Goal: Task Accomplishment & Management: Contribute content

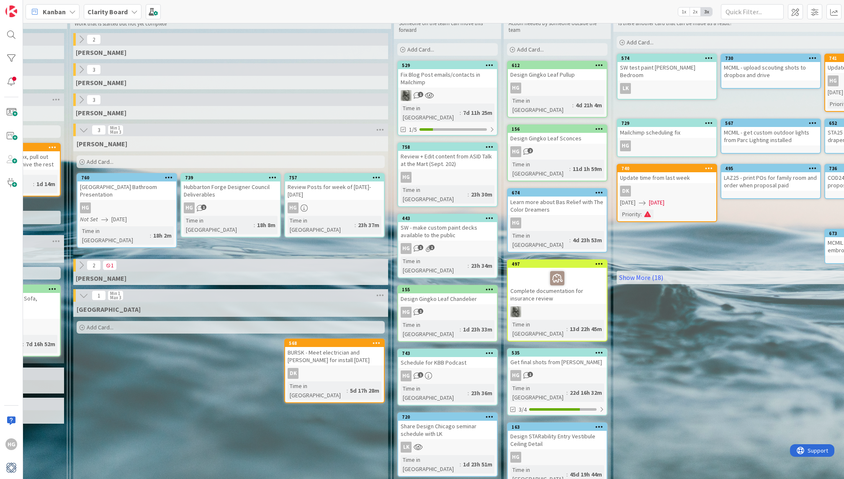
scroll to position [0, 819]
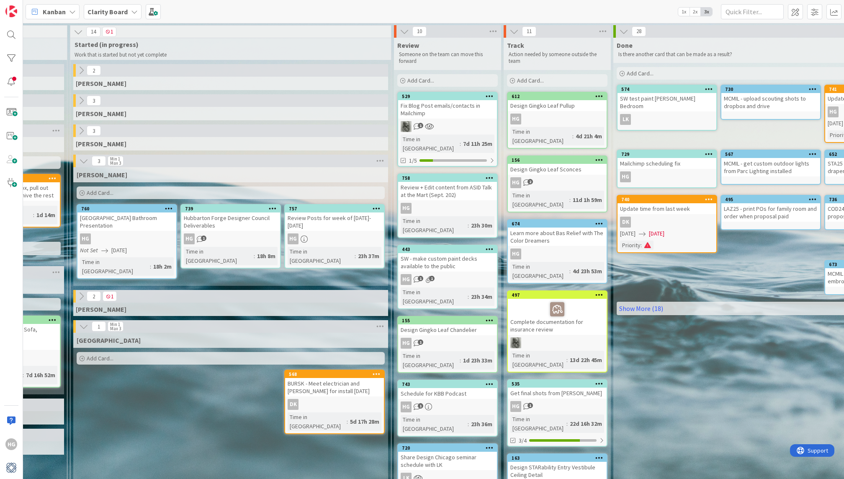
click at [459, 253] on div "SW - make custom paint decks available to the public" at bounding box center [447, 262] width 99 height 18
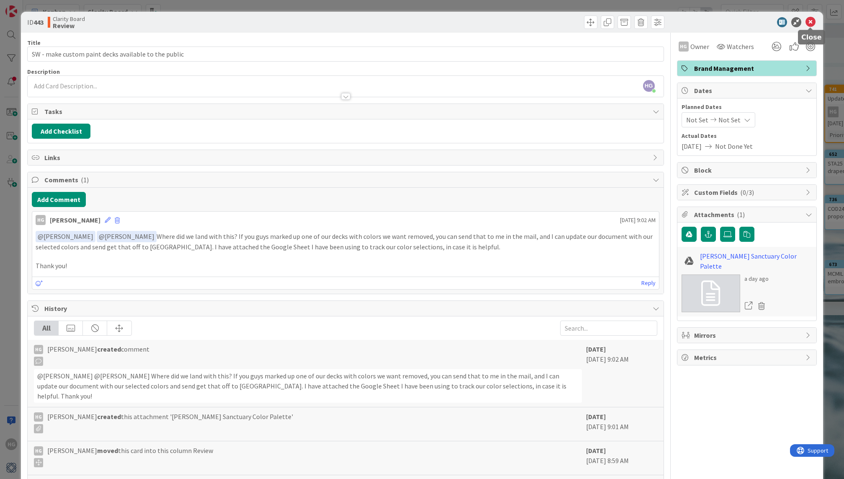
click at [813, 23] on icon at bounding box center [811, 22] width 10 height 10
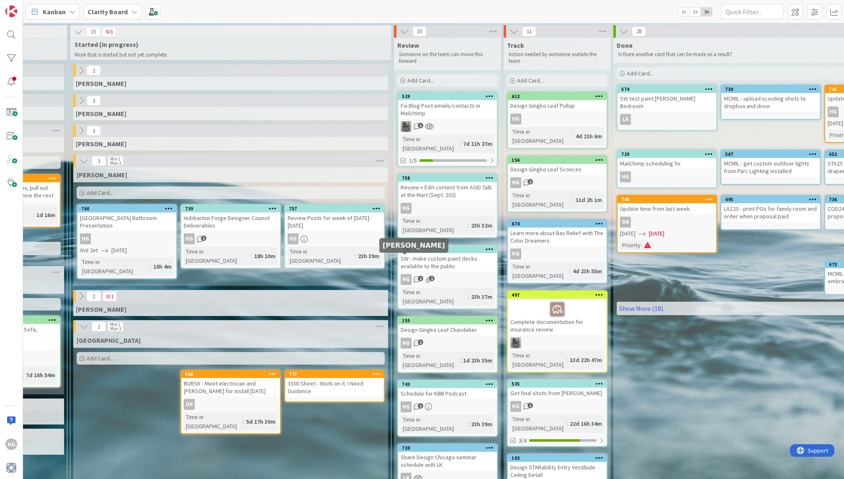
click at [402, 274] on div "HG" at bounding box center [406, 279] width 11 height 11
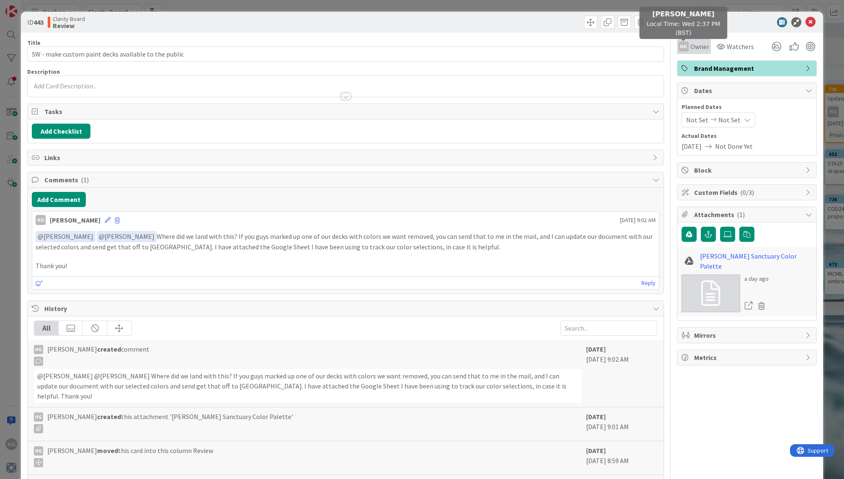
click at [682, 48] on div "HG" at bounding box center [684, 46] width 10 height 10
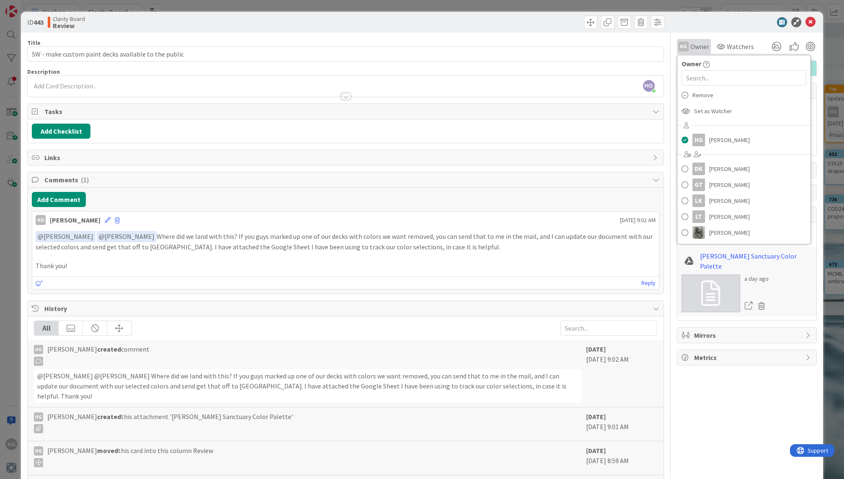
click at [691, 43] on span "Owner" at bounding box center [700, 46] width 19 height 10
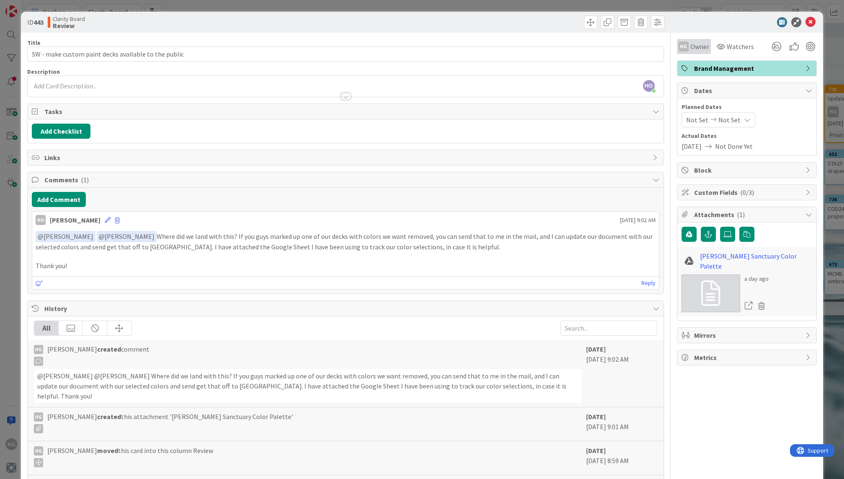
click at [706, 44] on span "Owner" at bounding box center [700, 46] width 19 height 10
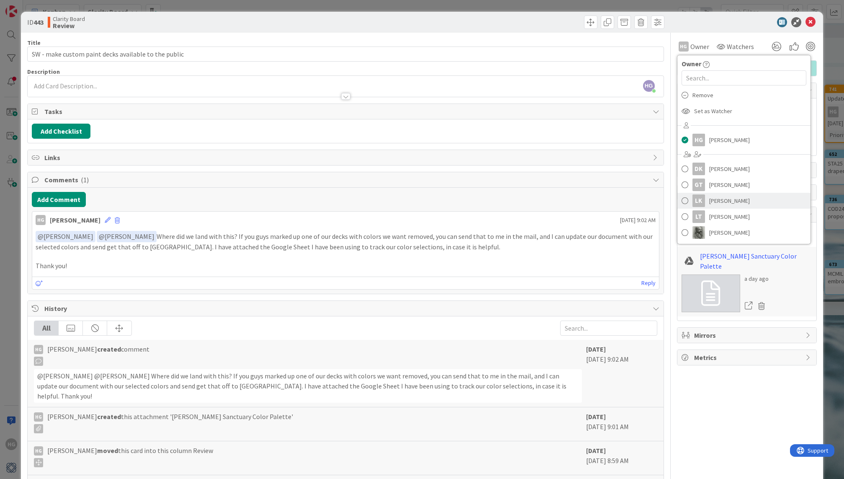
click at [706, 199] on link "LK [PERSON_NAME]" at bounding box center [744, 201] width 133 height 16
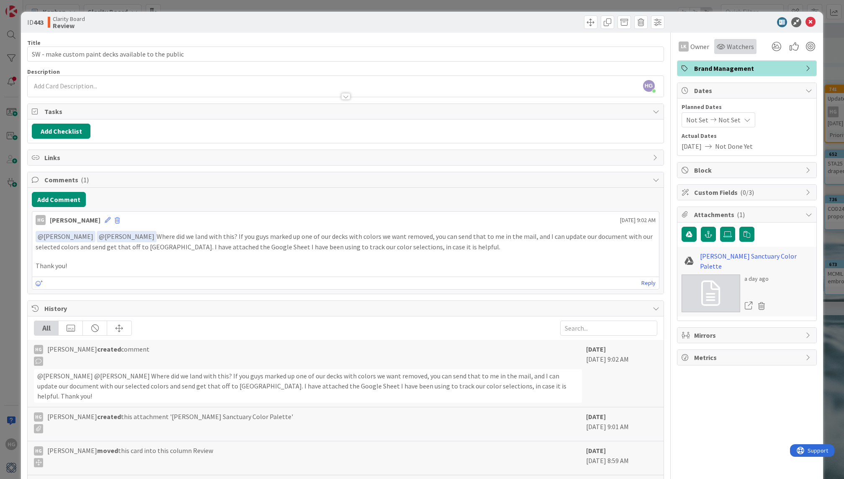
click at [734, 53] on div "Watchers" at bounding box center [735, 46] width 42 height 15
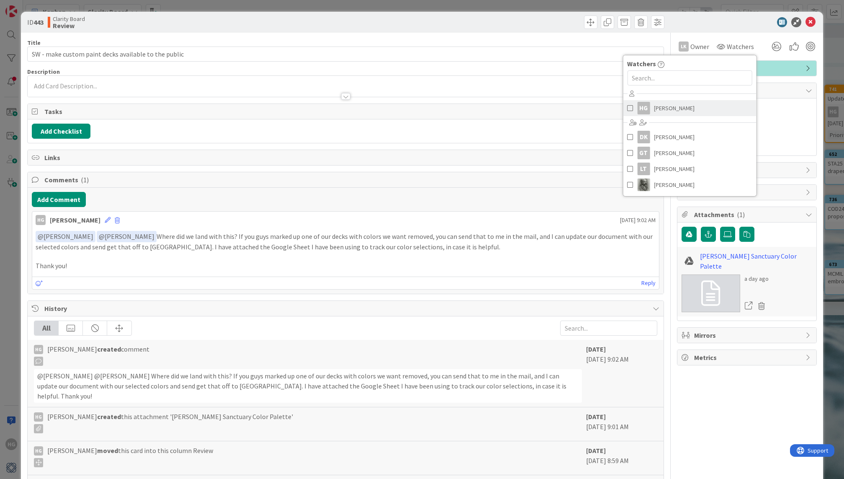
click at [680, 109] on span "[PERSON_NAME]" at bounding box center [674, 108] width 41 height 13
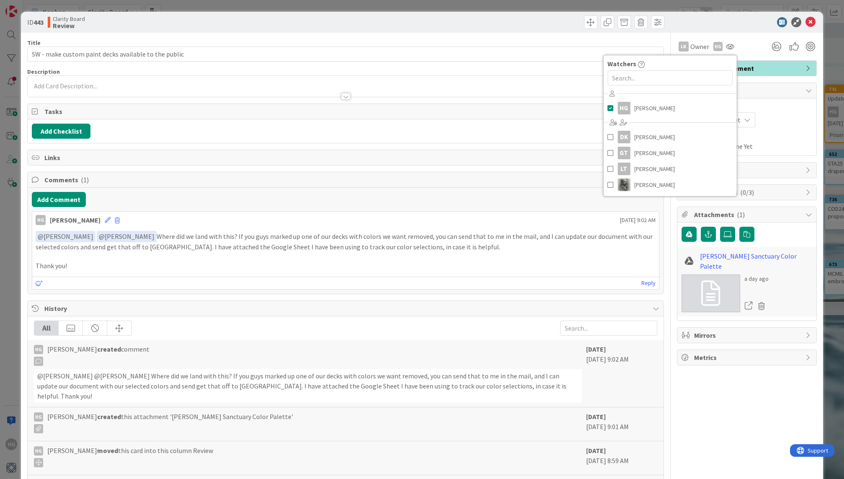
click at [411, 240] on p "﻿ @ [PERSON_NAME] ﻿ ﻿ @ [PERSON_NAME] ﻿ Where did we land with this? If you guy…" at bounding box center [346, 241] width 620 height 21
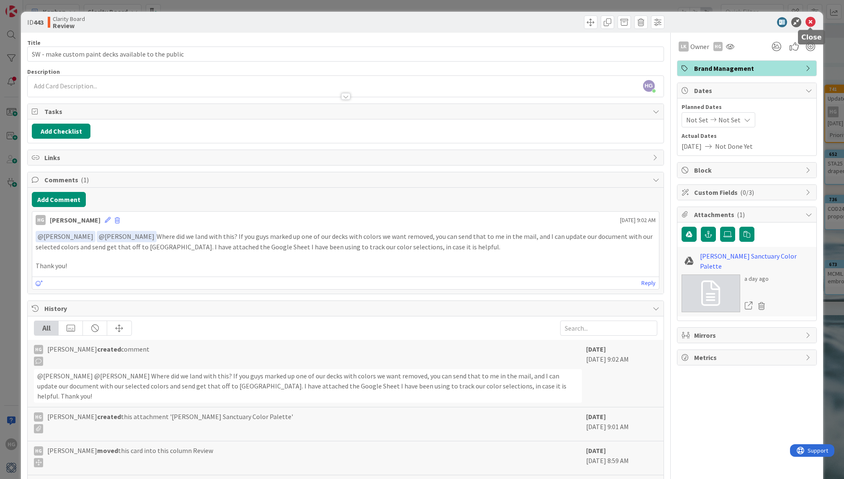
click at [812, 21] on icon at bounding box center [811, 22] width 10 height 10
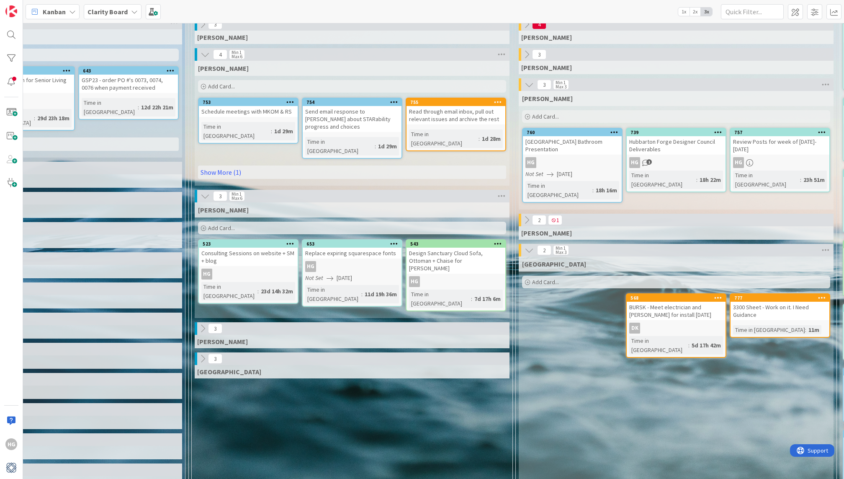
scroll to position [80, 373]
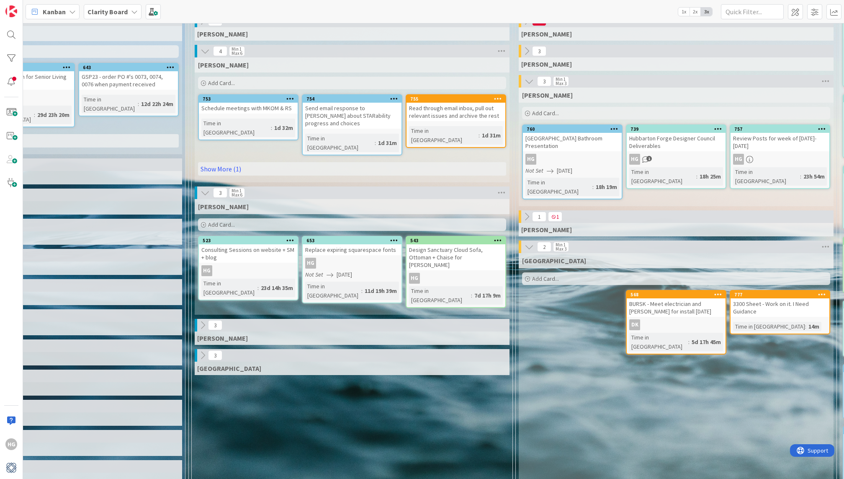
click at [375, 218] on div "Add Card..." at bounding box center [352, 224] width 308 height 13
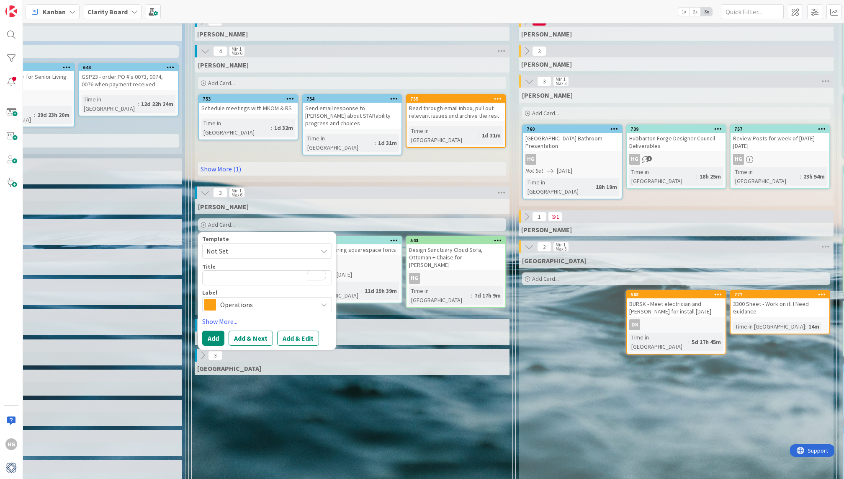
click at [247, 299] on span "Operations" at bounding box center [266, 305] width 93 height 12
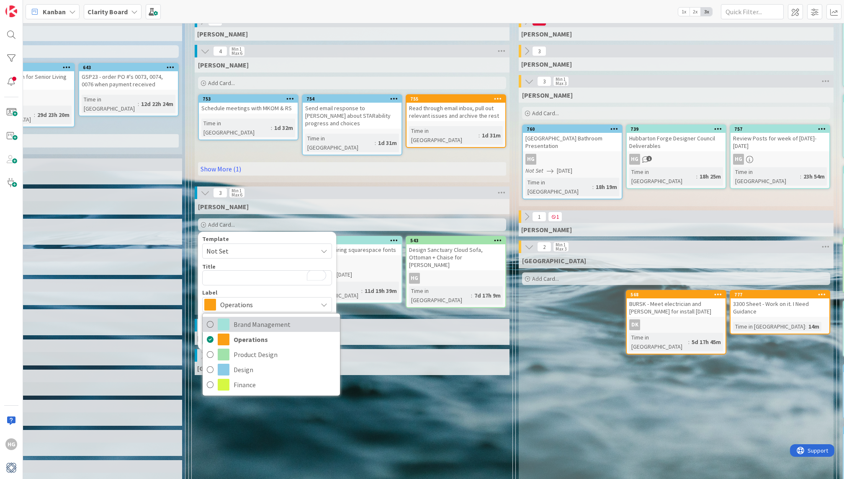
click at [248, 318] on span "Brand Management" at bounding box center [285, 324] width 102 height 13
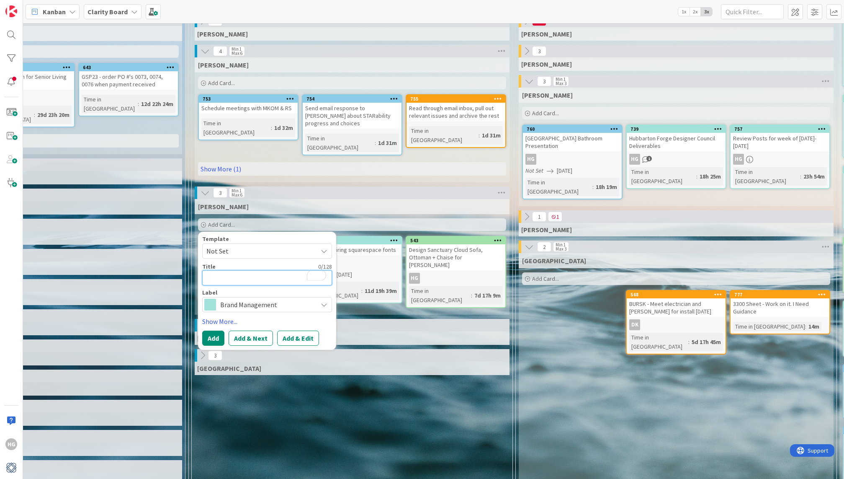
click at [247, 270] on textarea "To enrich screen reader interactions, please activate Accessibility in Grammarl…" at bounding box center [267, 277] width 130 height 15
type textarea "x"
type textarea "S"
type textarea "x"
type textarea "Se"
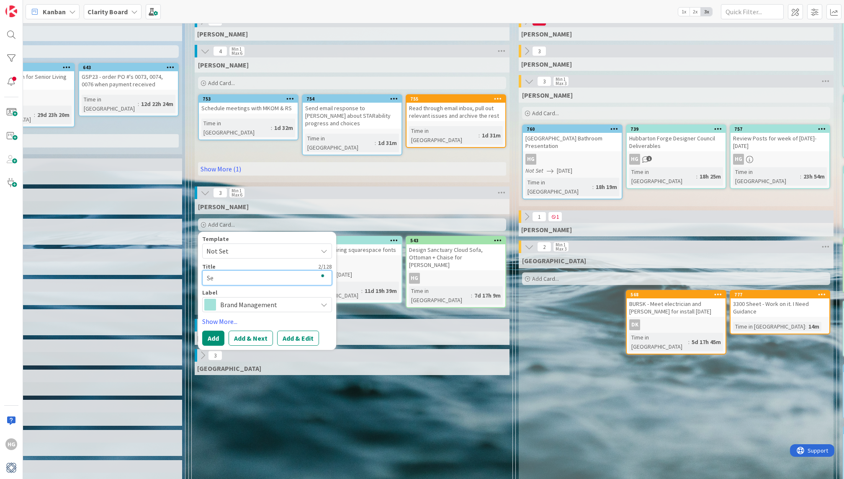
type textarea "x"
type textarea "Sen"
type textarea "x"
type textarea "Send"
type textarea "x"
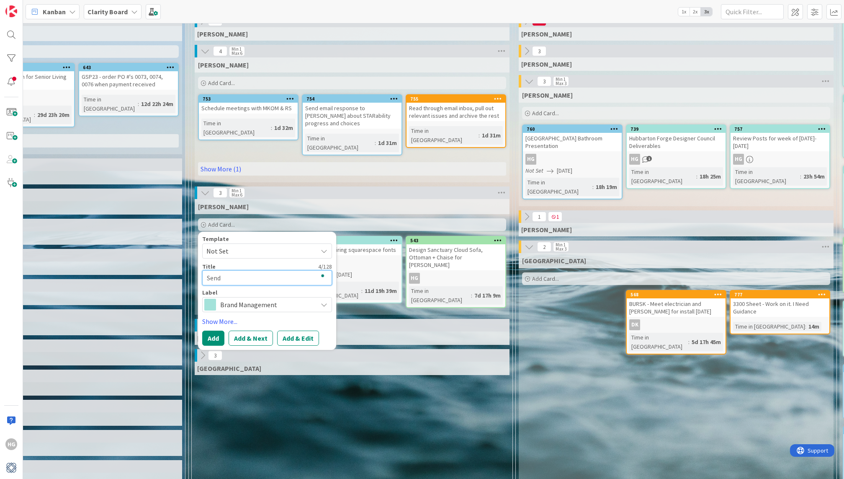
type textarea "Send"
type textarea "x"
type textarea "Send A"
type textarea "x"
type textarea "Send As"
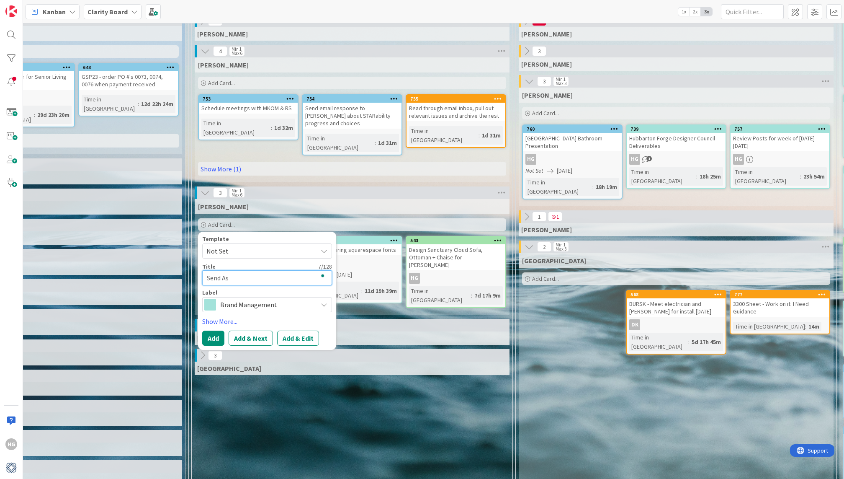
type textarea "x"
type textarea "Send [PERSON_NAME]"
type textarea "x"
type textarea "Send Ashl"
type textarea "x"
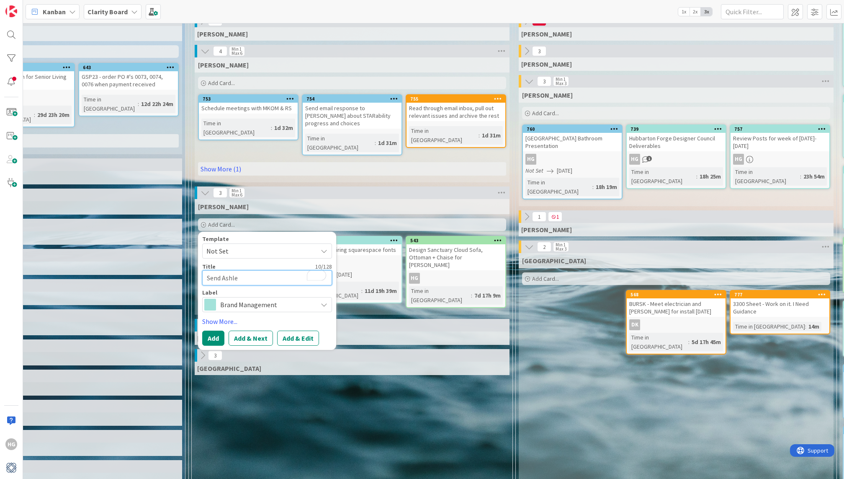
type textarea "Send [PERSON_NAME]"
type textarea "x"
type textarea "Send [PERSON_NAME]"
type textarea "x"
type textarea "Send [PERSON_NAME]"
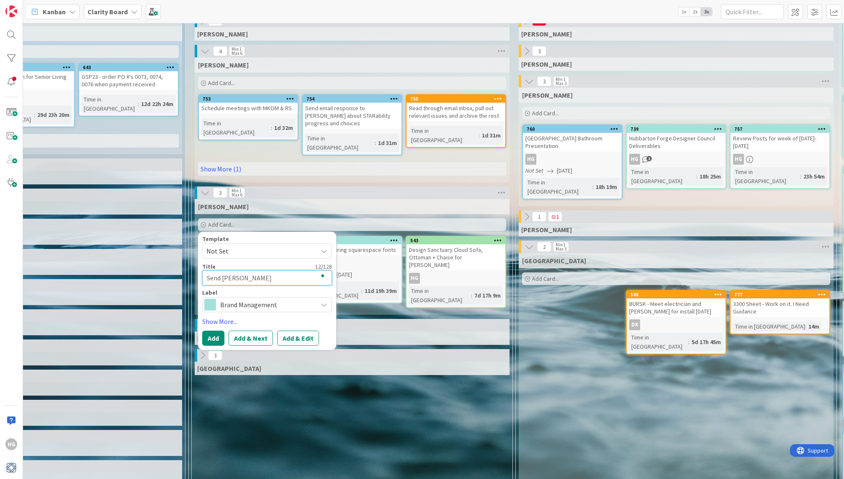
type textarea "x"
type textarea "Send [PERSON_NAME]"
type textarea "x"
type textarea "Send [PERSON_NAME]"
type textarea "x"
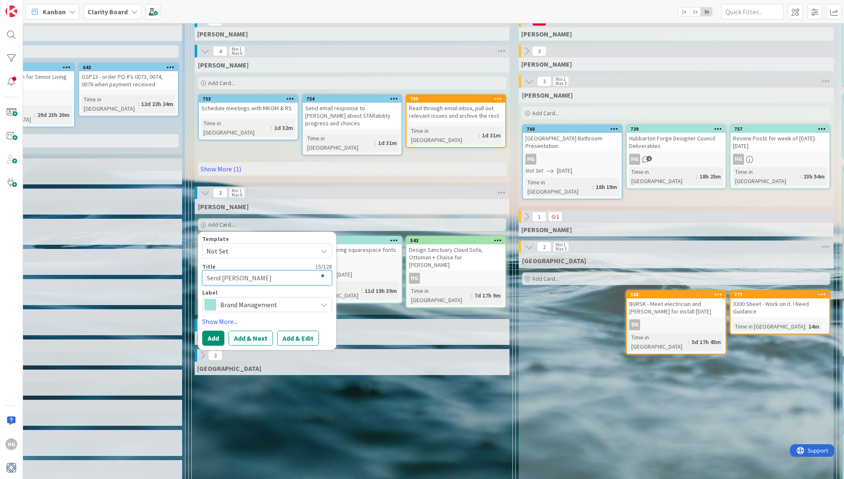
type textarea "Send [PERSON_NAME]-"
type textarea "x"
type textarea "Send [PERSON_NAME]"
type textarea "x"
type textarea "Send [PERSON_NAME]"
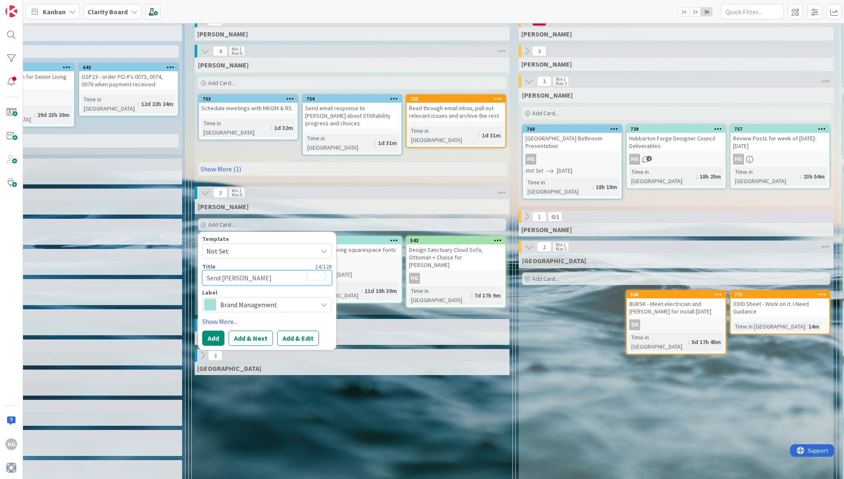
type textarea "x"
type textarea "Send [PERSON_NAME]"
type textarea "x"
type textarea "Send [PERSON_NAME]"
type textarea "x"
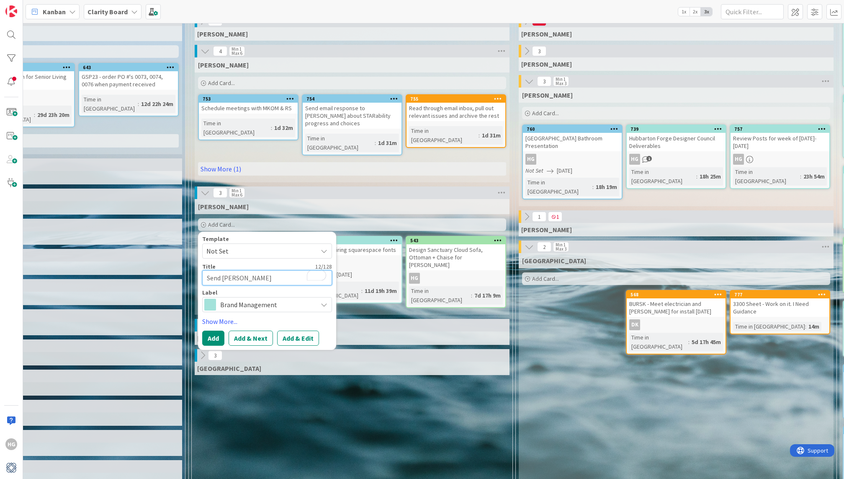
type textarea "Send [PERSON_NAME]"
type textarea "x"
type textarea "Send [PERSON_NAME] pg"
type textarea "x"
type textarea "Send [PERSON_NAME]"
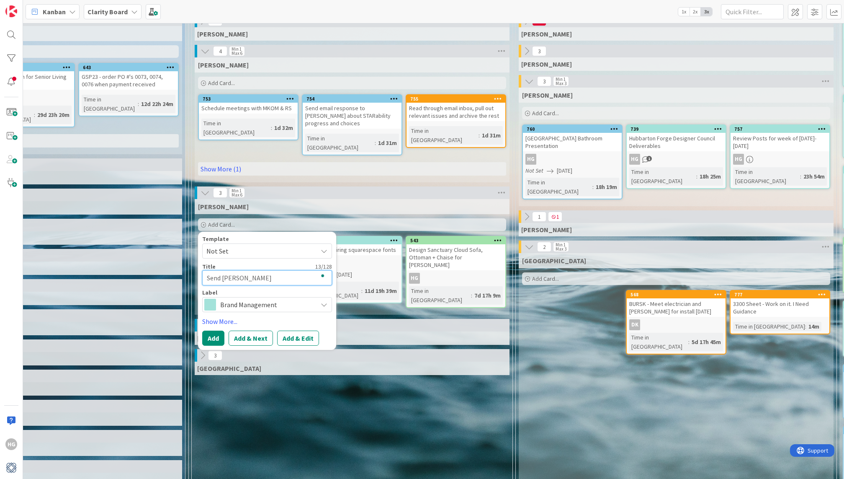
type textarea "x"
type textarea "Send [PERSON_NAME] ph"
type textarea "x"
type textarea "Send [PERSON_NAME]"
type textarea "x"
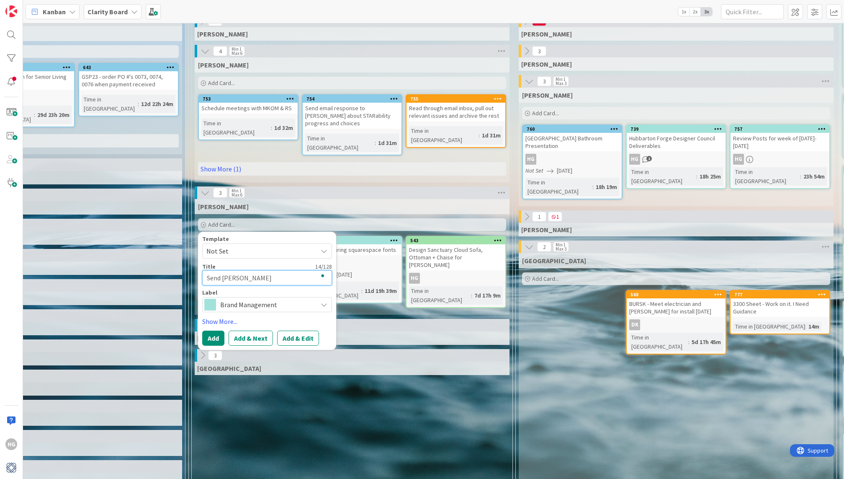
type textarea "Send [PERSON_NAME] phot"
type textarea "x"
type textarea "Send [PERSON_NAME] photo"
type textarea "x"
type textarea "Send [PERSON_NAME] photog"
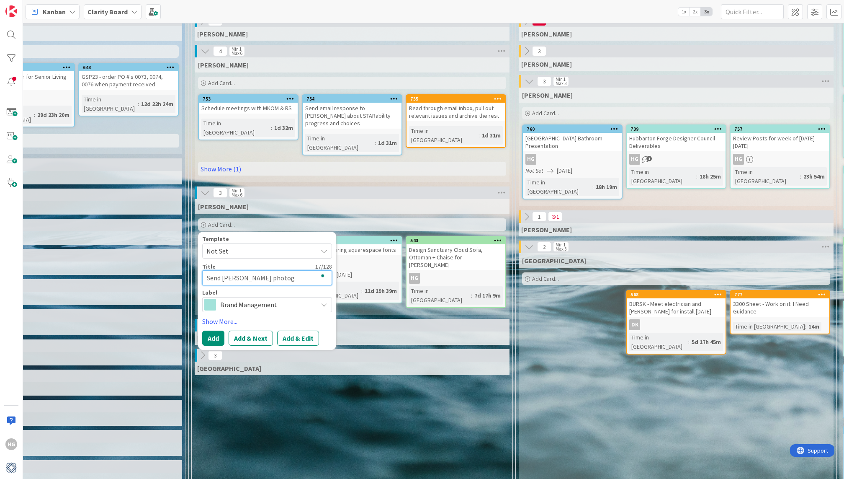
type textarea "x"
type textarea "Send [PERSON_NAME] photogr"
type textarea "x"
type textarea "Send [PERSON_NAME] photogra"
type textarea "x"
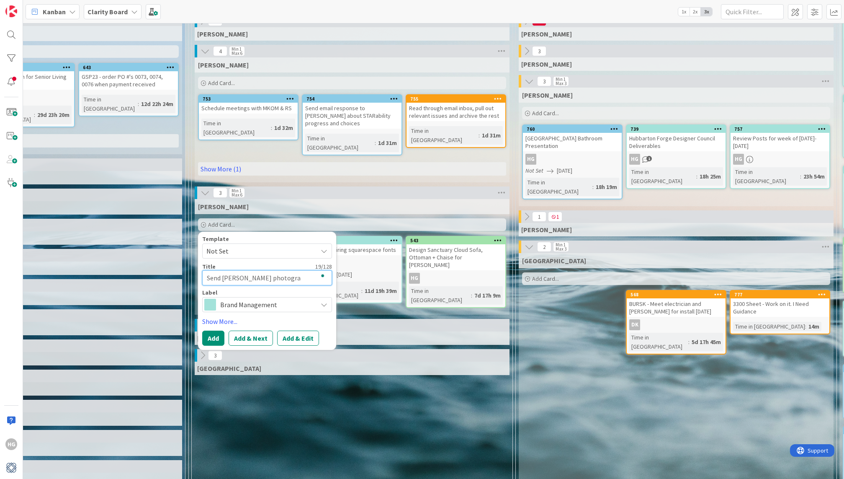
type textarea "Send [PERSON_NAME] photograp"
type textarea "x"
type textarea "Send [PERSON_NAME] photograph"
type textarea "x"
type textarea "Send [PERSON_NAME] photographe"
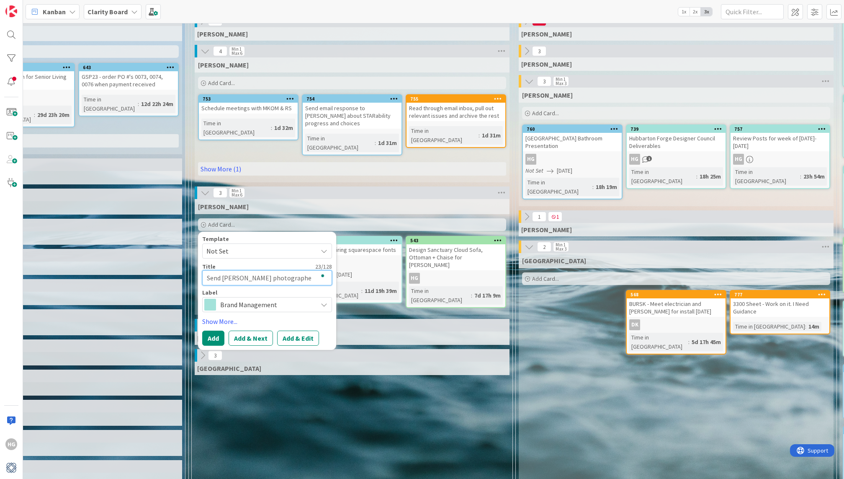
type textarea "x"
type textarea "Send [PERSON_NAME] photographer"
type textarea "x"
type textarea "Send [PERSON_NAME] photographer"
type textarea "x"
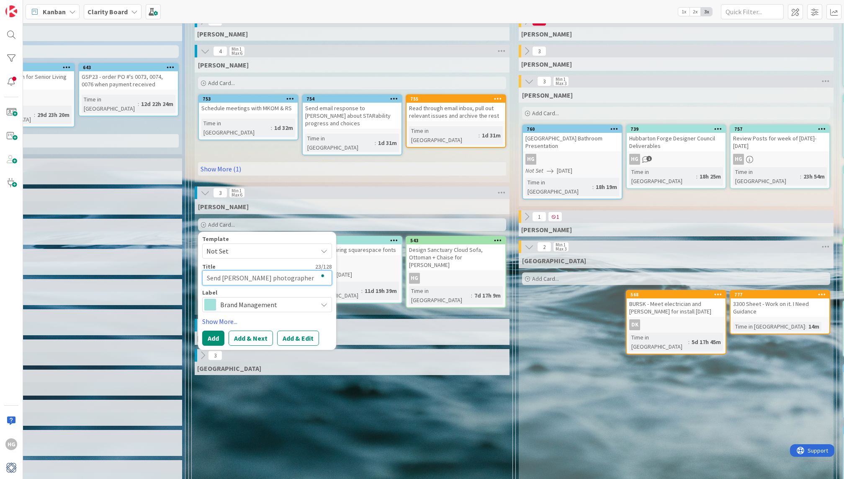
type textarea "Send [PERSON_NAME] photographer p"
type textarea "x"
type textarea "Send [PERSON_NAME] photographer pr"
type textarea "x"
type textarea "Send [PERSON_NAME] photographer pro"
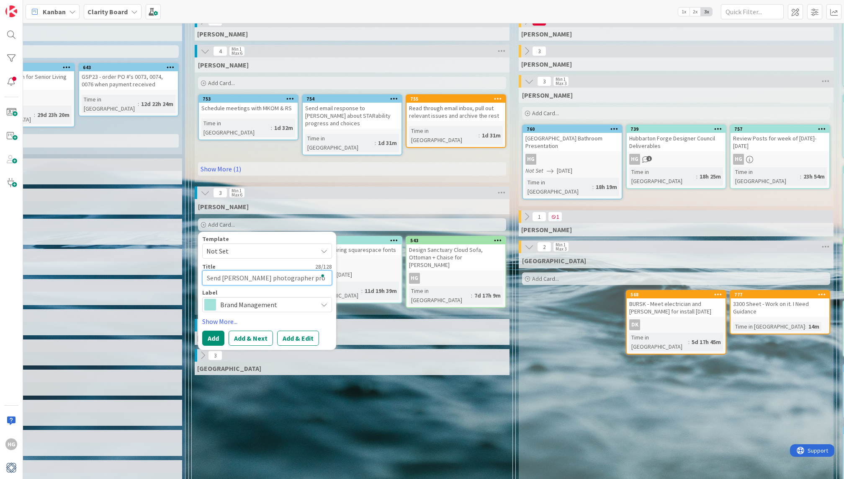
type textarea "x"
type textarea "Send [PERSON_NAME] photographer proj"
type textarea "x"
type textarea "Send [PERSON_NAME] photographer proje"
type textarea "x"
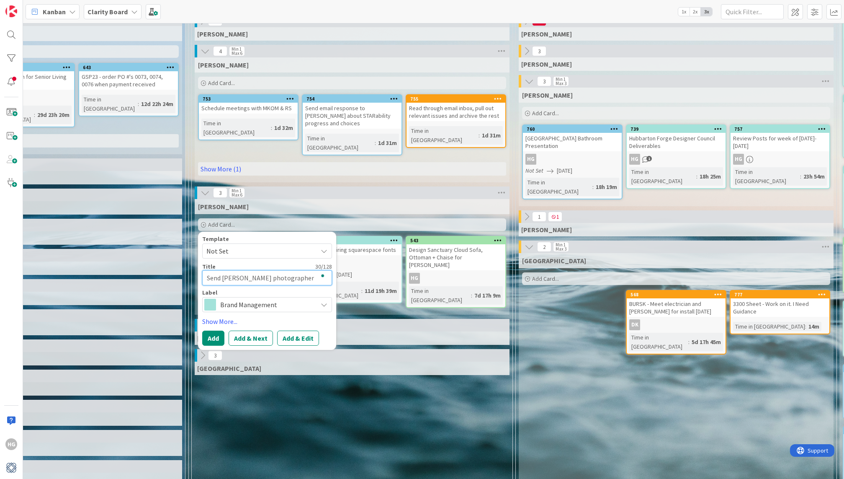
type textarea "Send [PERSON_NAME] photographer project"
type textarea "x"
type textarea "Send [PERSON_NAME] photographer project"
type textarea "x"
type textarea "Send [PERSON_NAME] photographer project s"
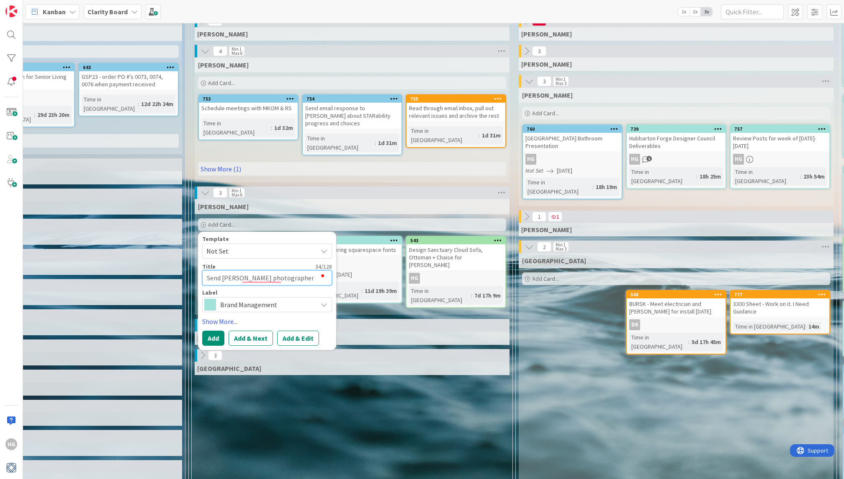
type textarea "x"
type textarea "Send [PERSON_NAME] photographer project sq"
type textarea "x"
type textarea "Send [PERSON_NAME] photographer project sqf"
type textarea "x"
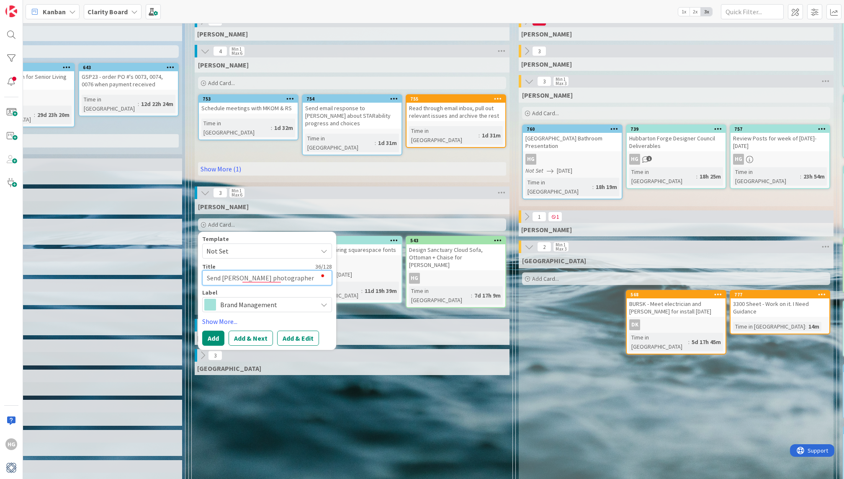
type textarea "Send [PERSON_NAME] photographer project sqft"
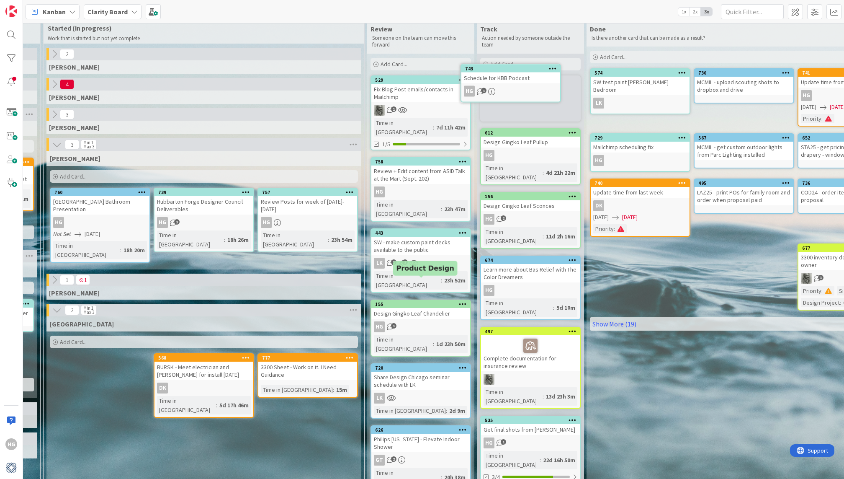
scroll to position [0, 845]
